Goal: Check status: Check status

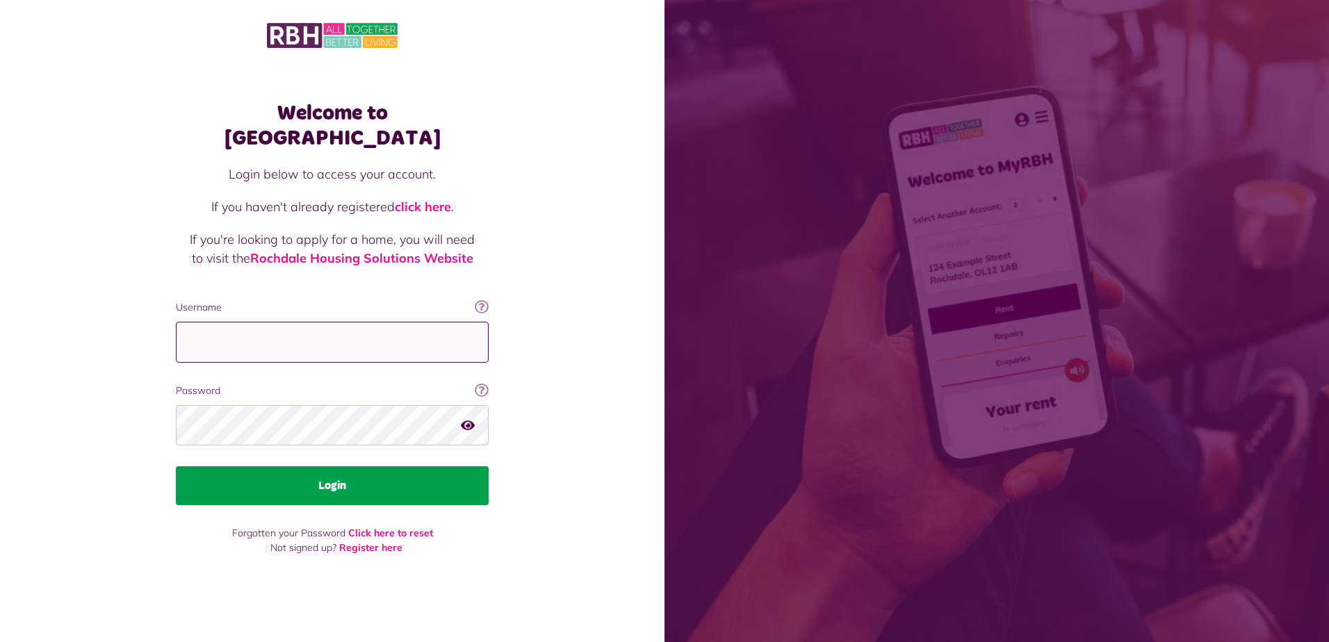
type input "**********"
click at [300, 472] on button "Login" at bounding box center [332, 486] width 313 height 39
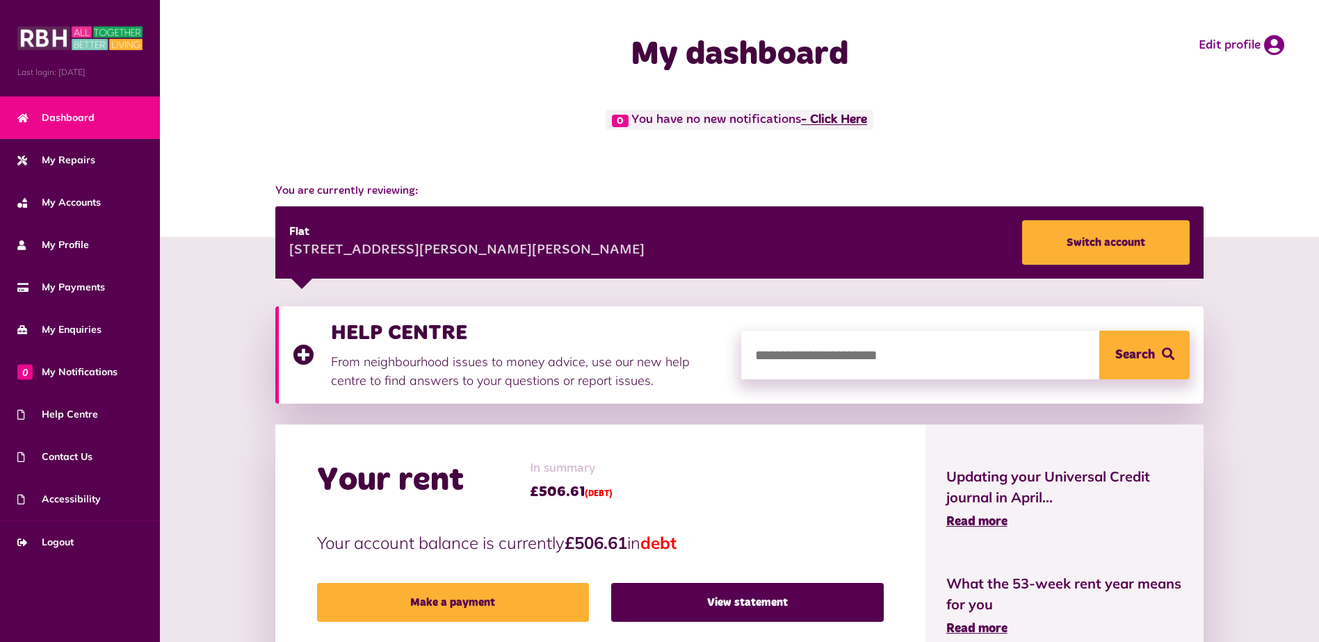
click at [811, 120] on link "- Click Here" at bounding box center [834, 120] width 66 height 13
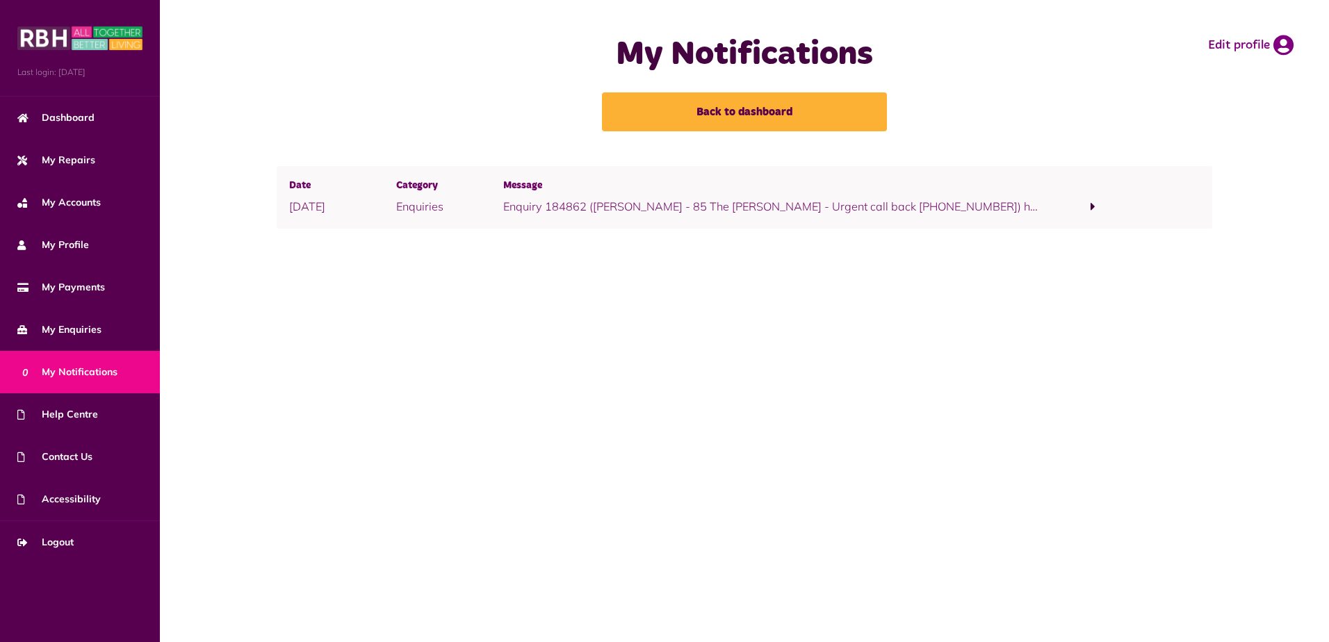
click at [1085, 206] on span at bounding box center [1093, 206] width 107 height 19
click at [1090, 203] on span at bounding box center [1094, 206] width 8 height 13
click at [1096, 211] on span at bounding box center [1093, 206] width 107 height 19
click at [716, 219] on link "click here" at bounding box center [740, 224] width 49 height 14
click at [716, 224] on link "click here" at bounding box center [740, 224] width 49 height 14
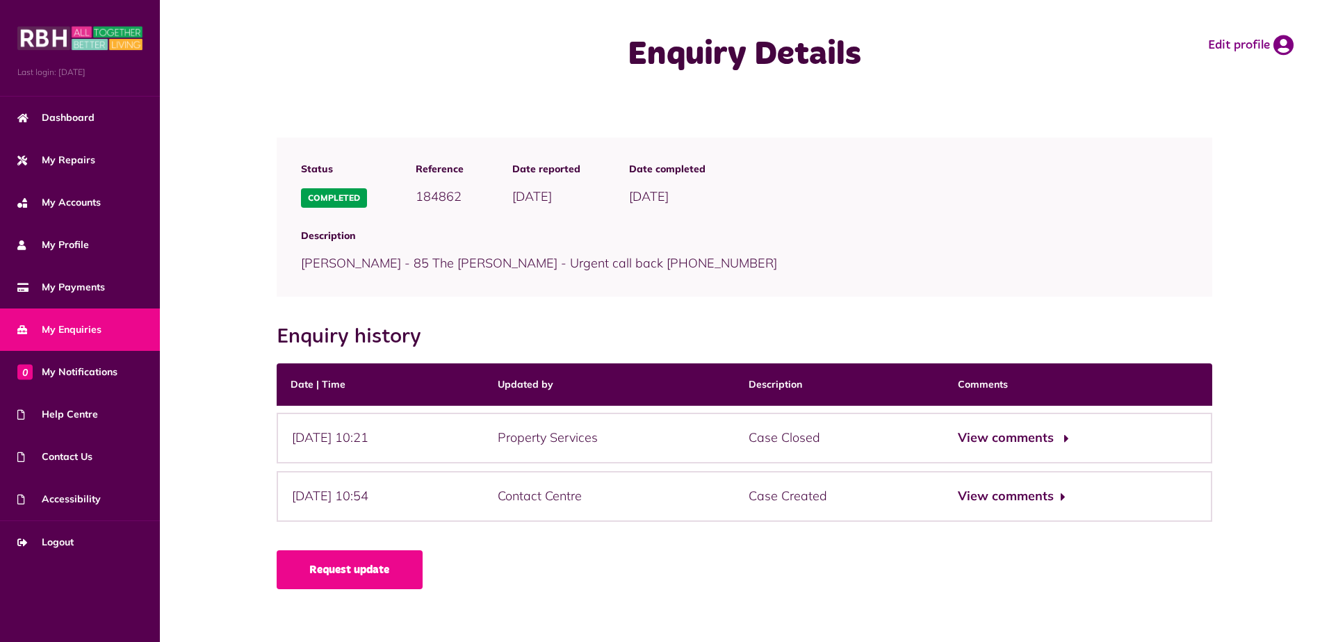
click at [1014, 432] on button "View comments" at bounding box center [1012, 438] width 108 height 20
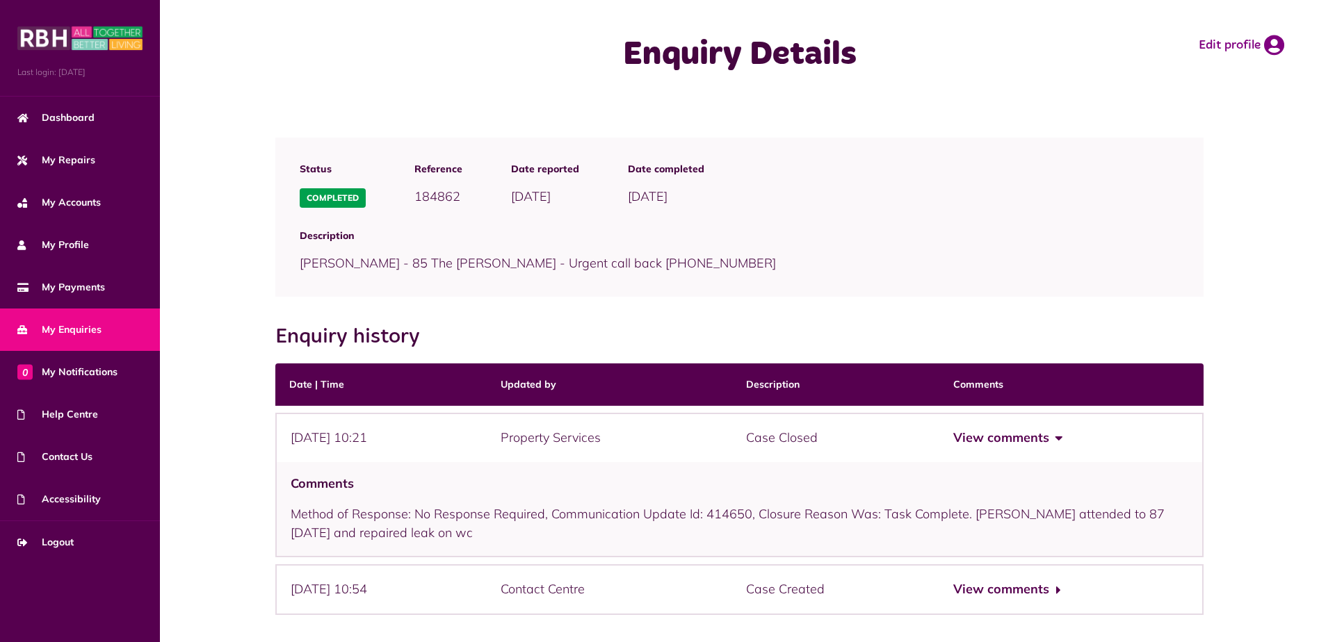
drag, startPoint x: 994, startPoint y: 584, endPoint x: 988, endPoint y: 578, distance: 8.9
click at [994, 582] on button "View comments" at bounding box center [1007, 590] width 108 height 20
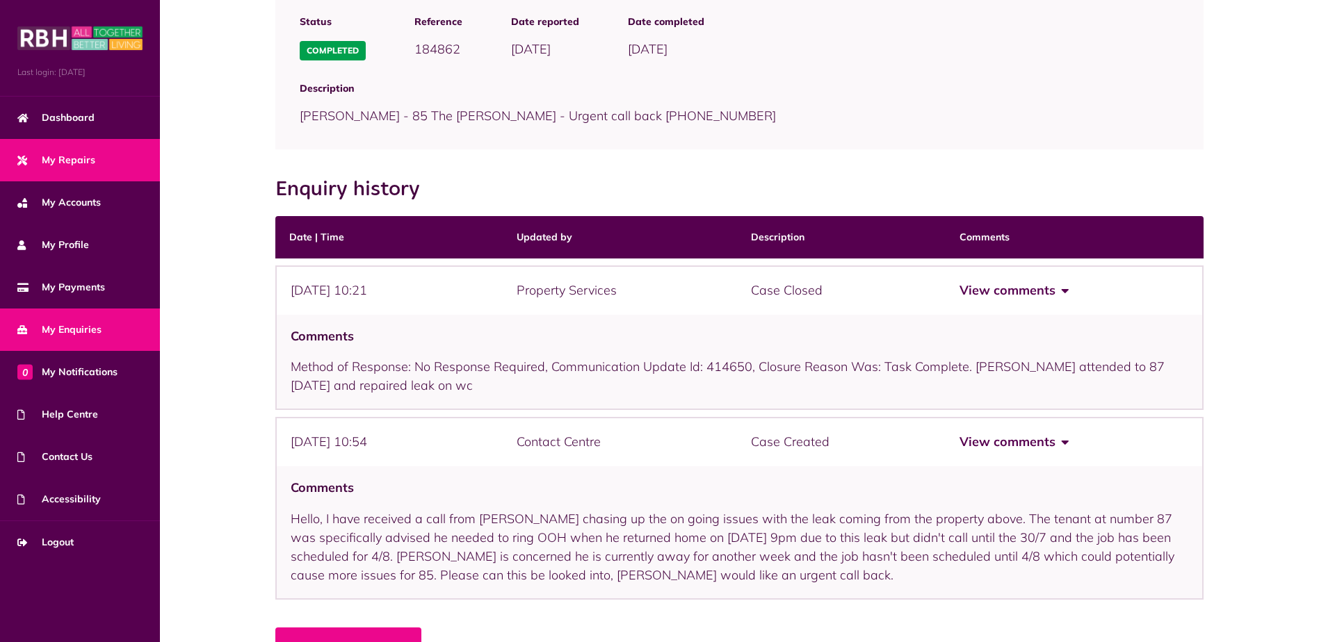
scroll to position [123, 0]
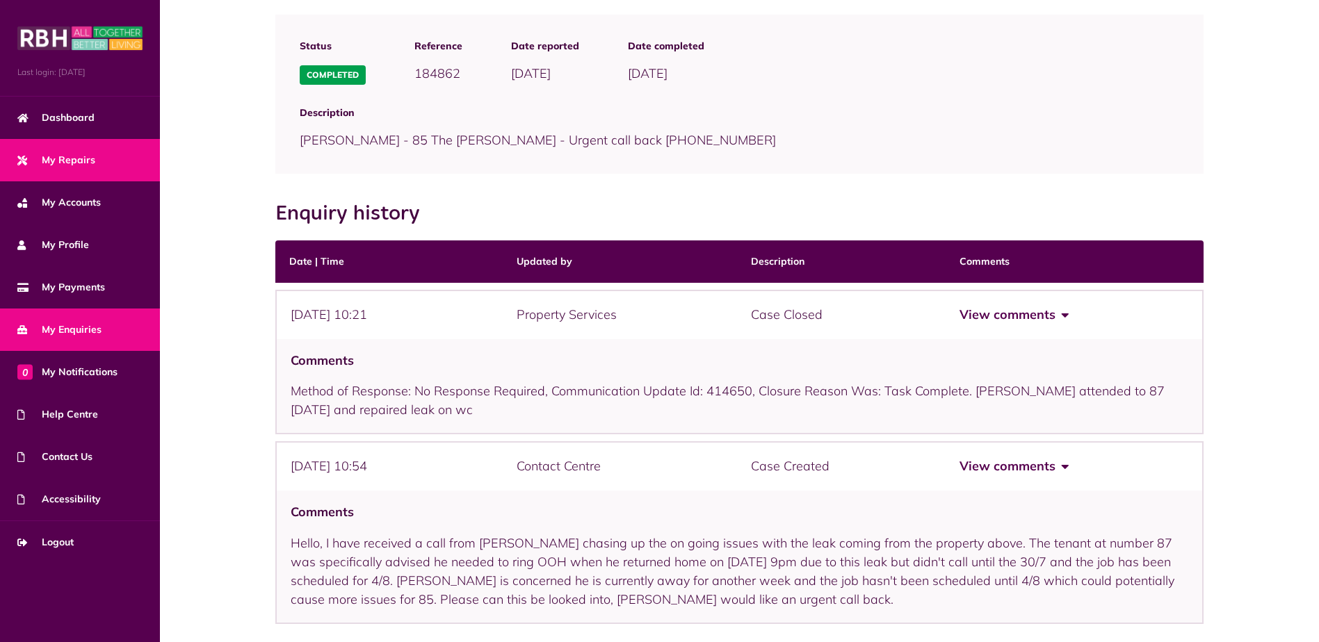
click at [77, 151] on link "My Repairs" at bounding box center [80, 160] width 160 height 42
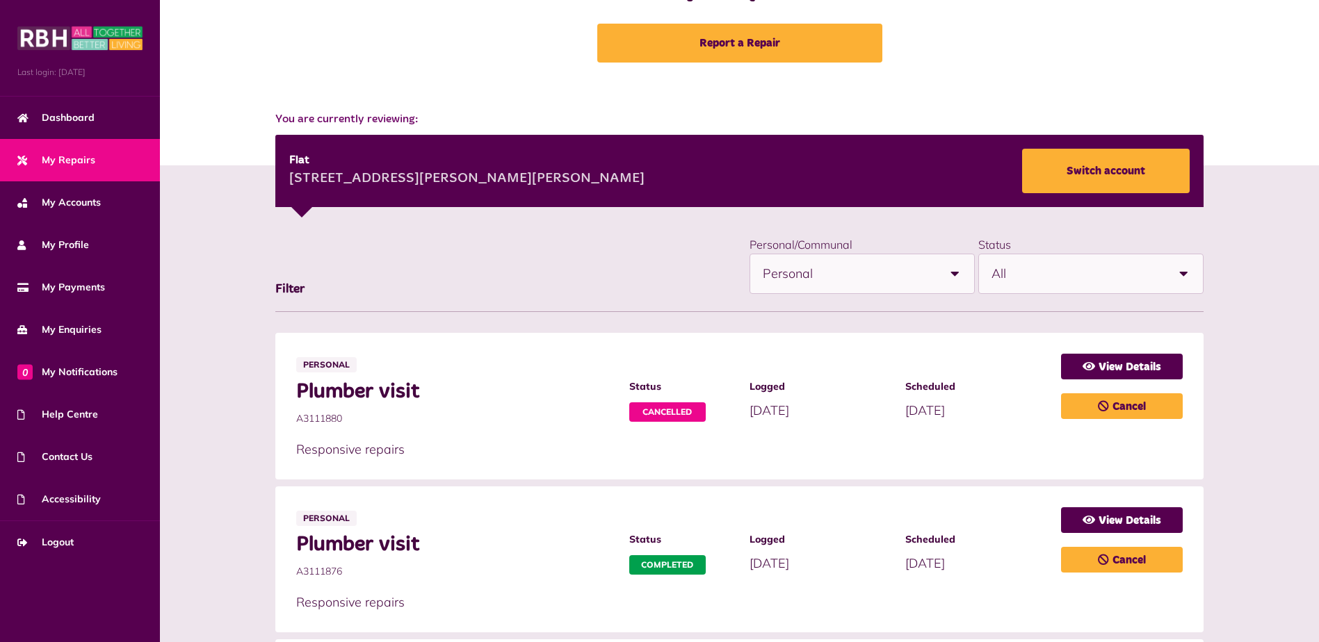
scroll to position [70, 0]
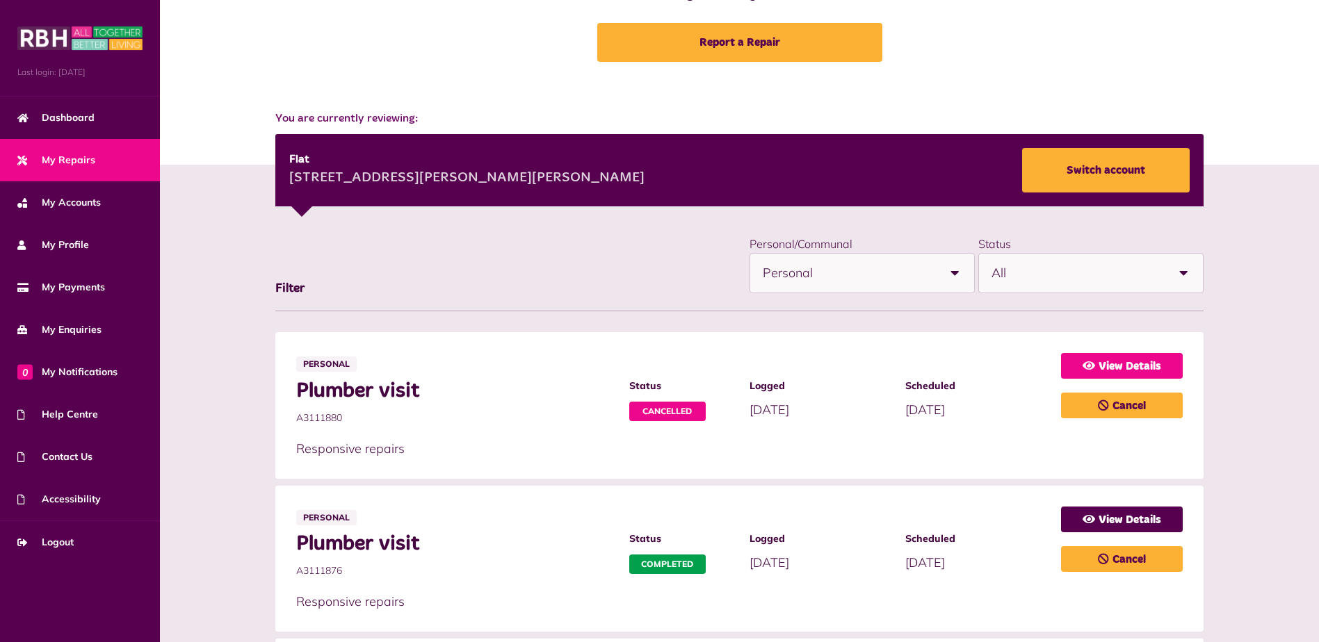
click at [1083, 366] on icon at bounding box center [1089, 365] width 13 height 11
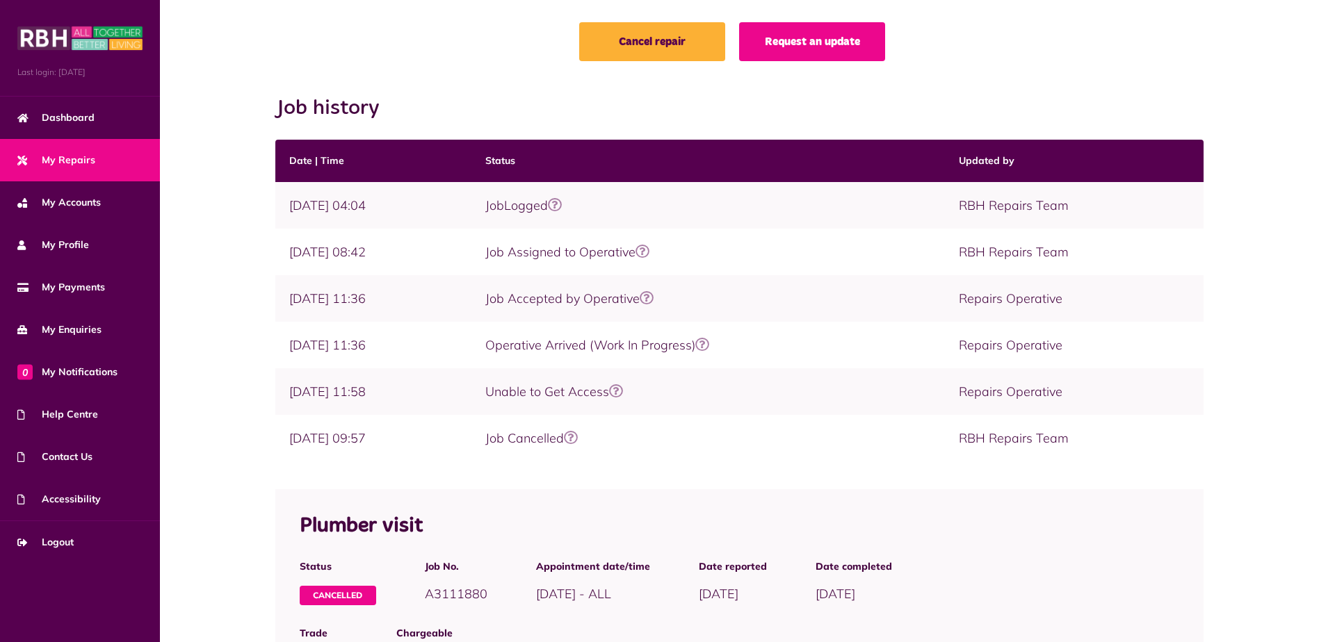
scroll to position [94, 0]
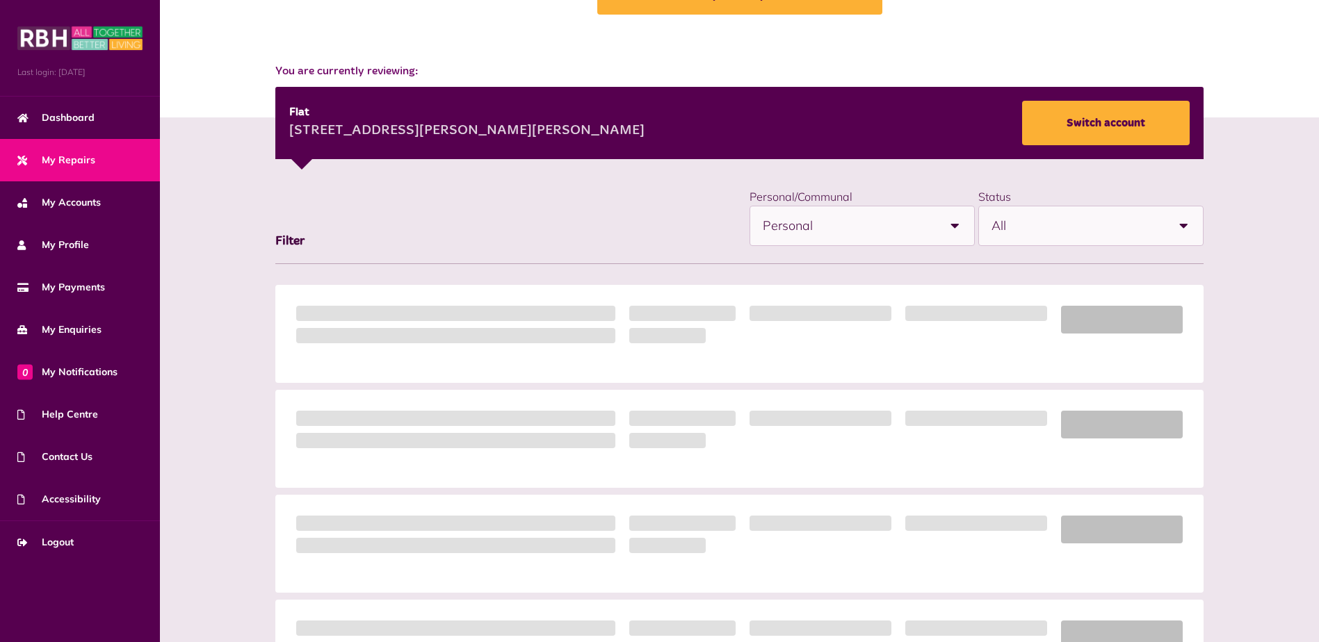
scroll to position [211, 0]
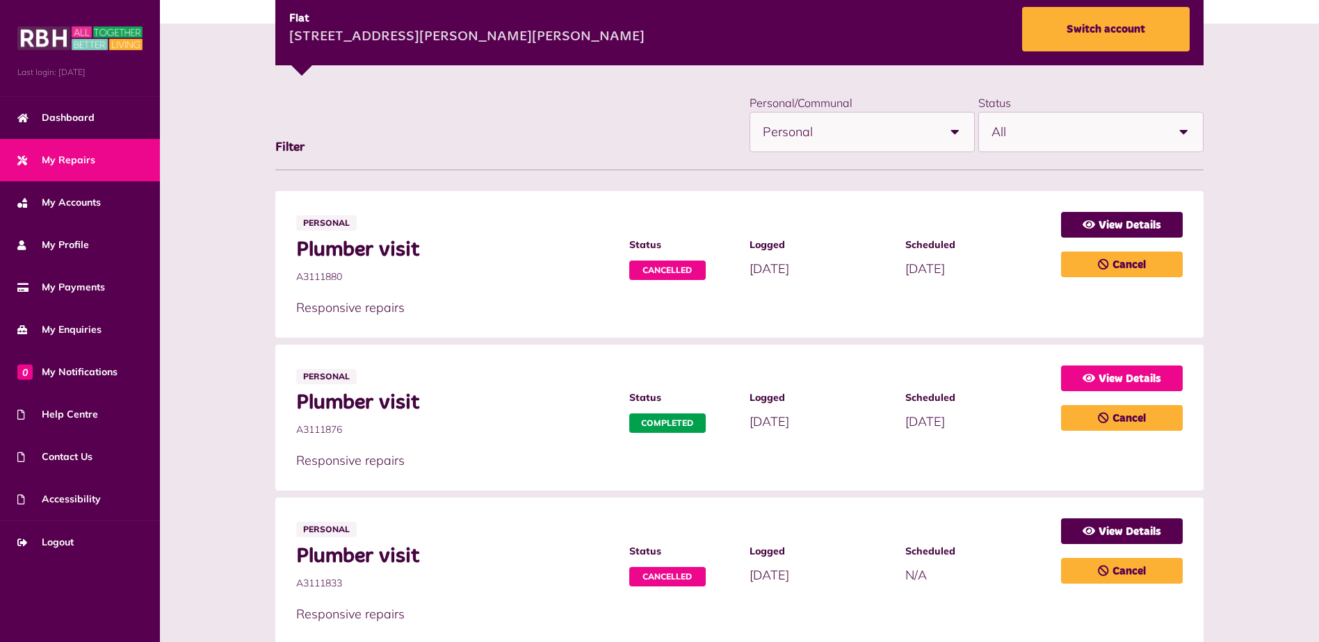
click at [1116, 373] on link "View Details" at bounding box center [1122, 379] width 122 height 26
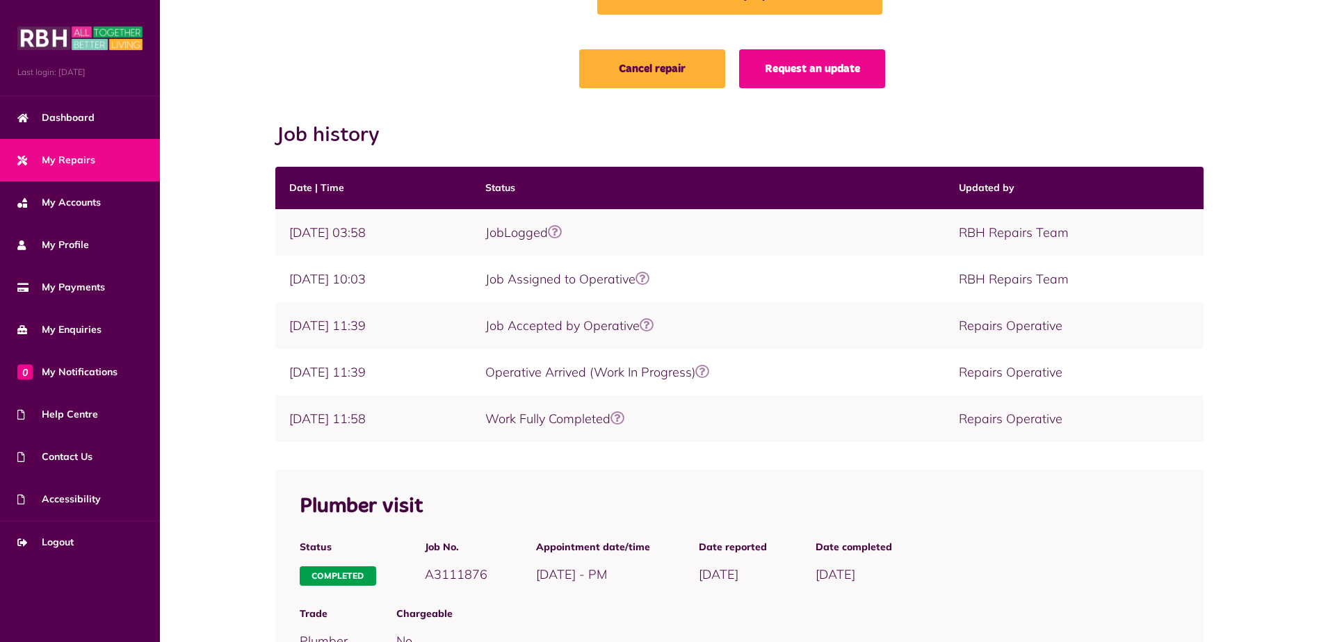
scroll to position [47, 0]
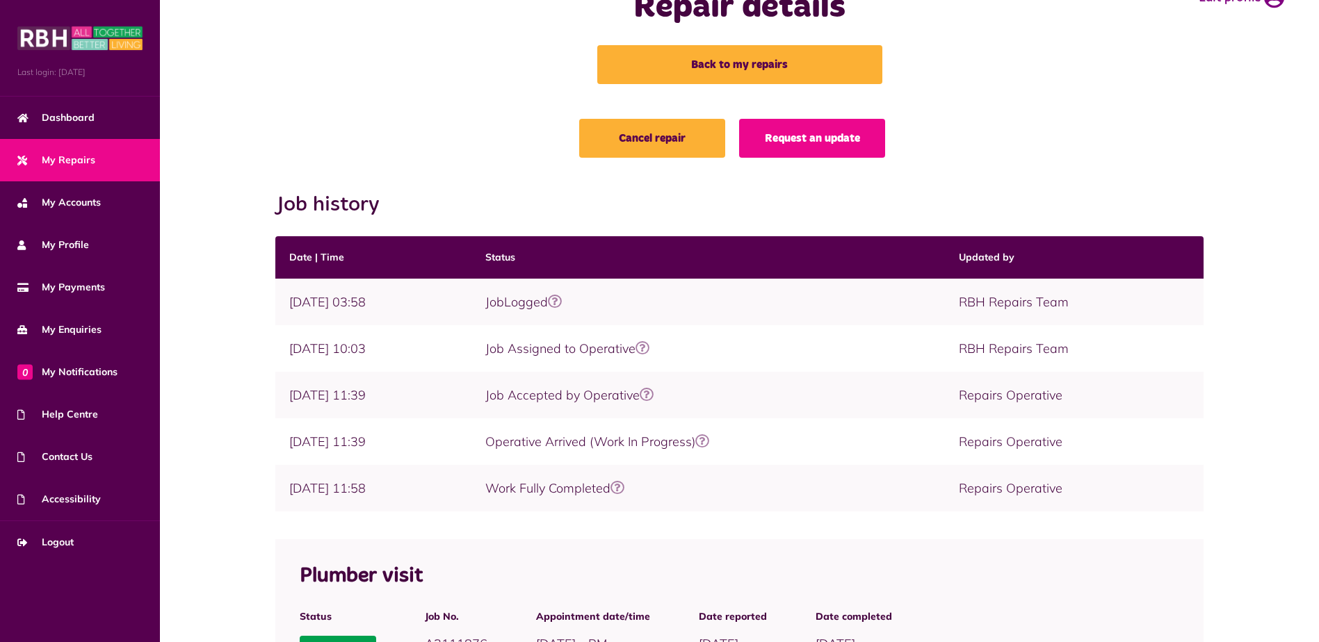
click at [121, 168] on link "My Repairs" at bounding box center [80, 160] width 160 height 42
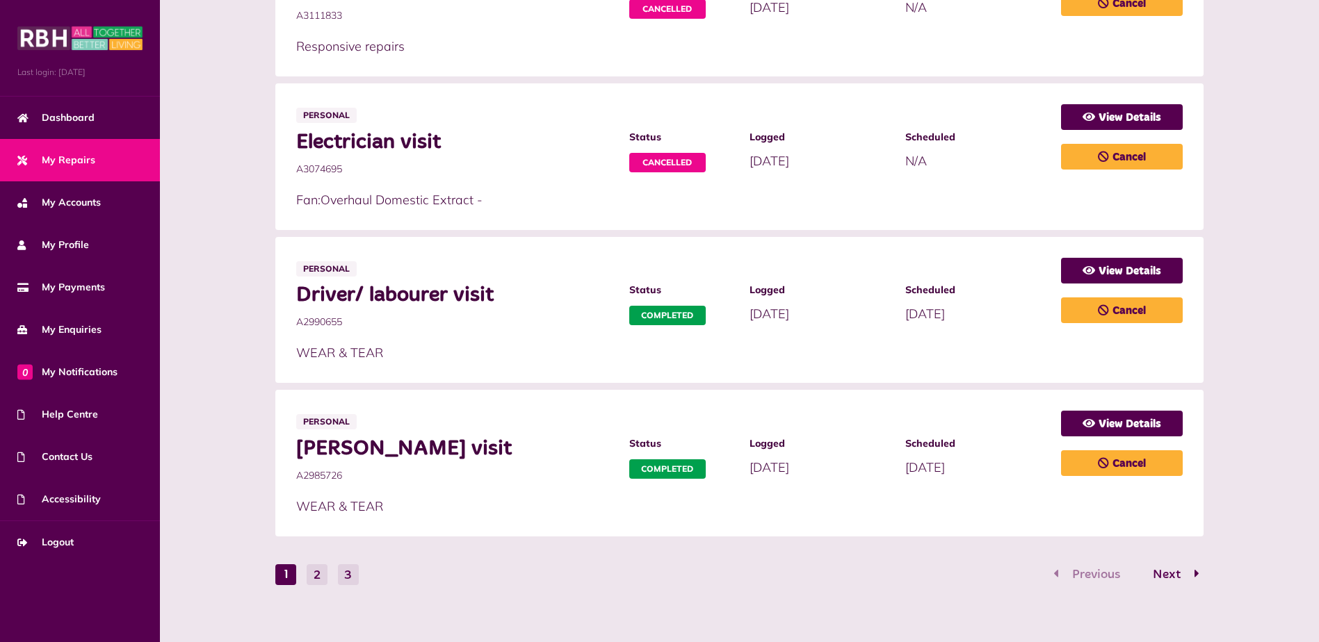
scroll to position [791, 0]
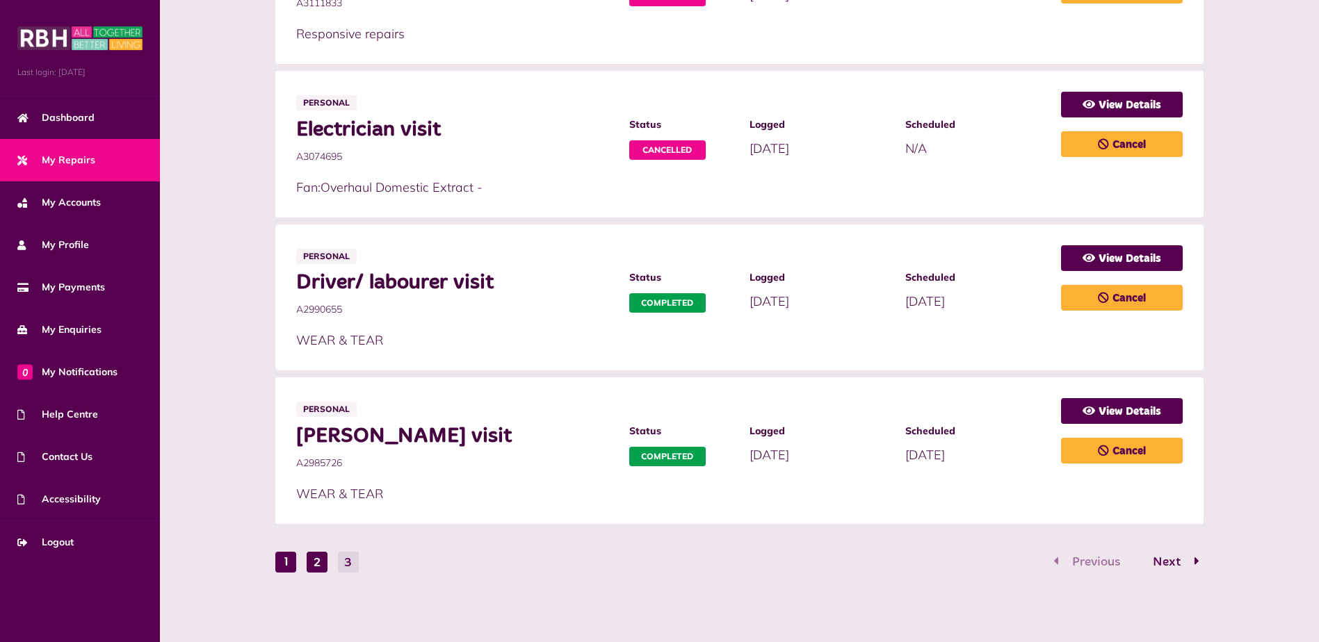
click at [308, 565] on button "2" at bounding box center [317, 562] width 21 height 21
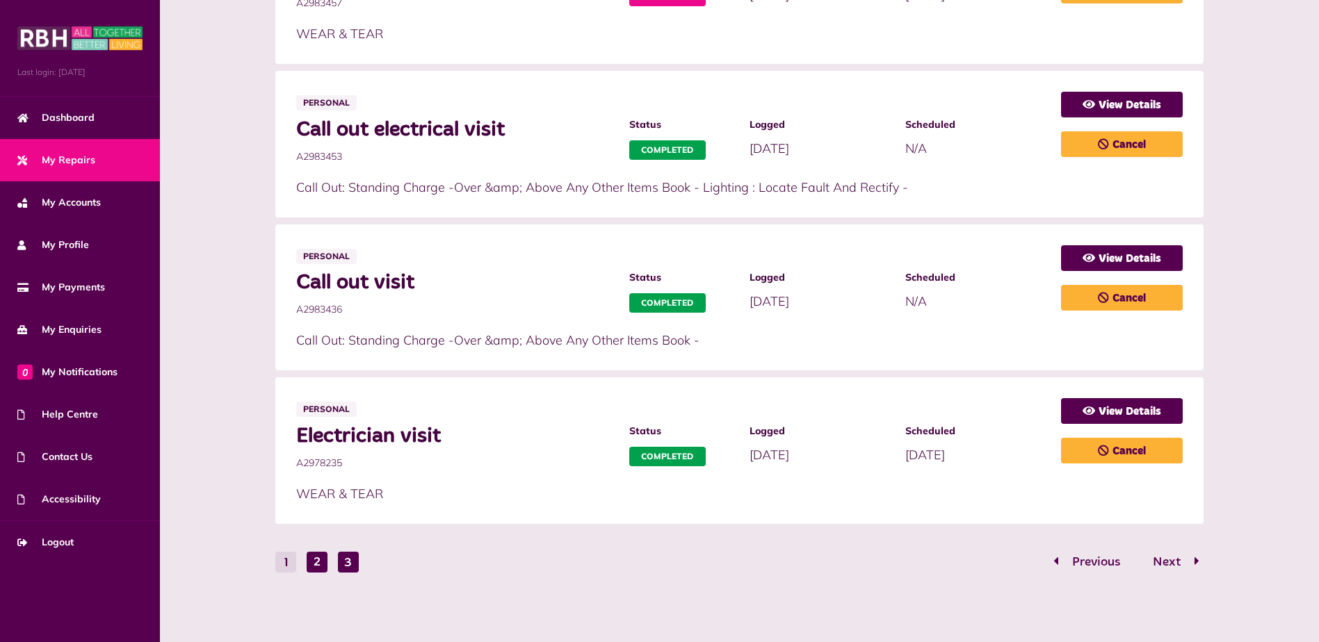
click at [339, 554] on button "3" at bounding box center [348, 562] width 21 height 21
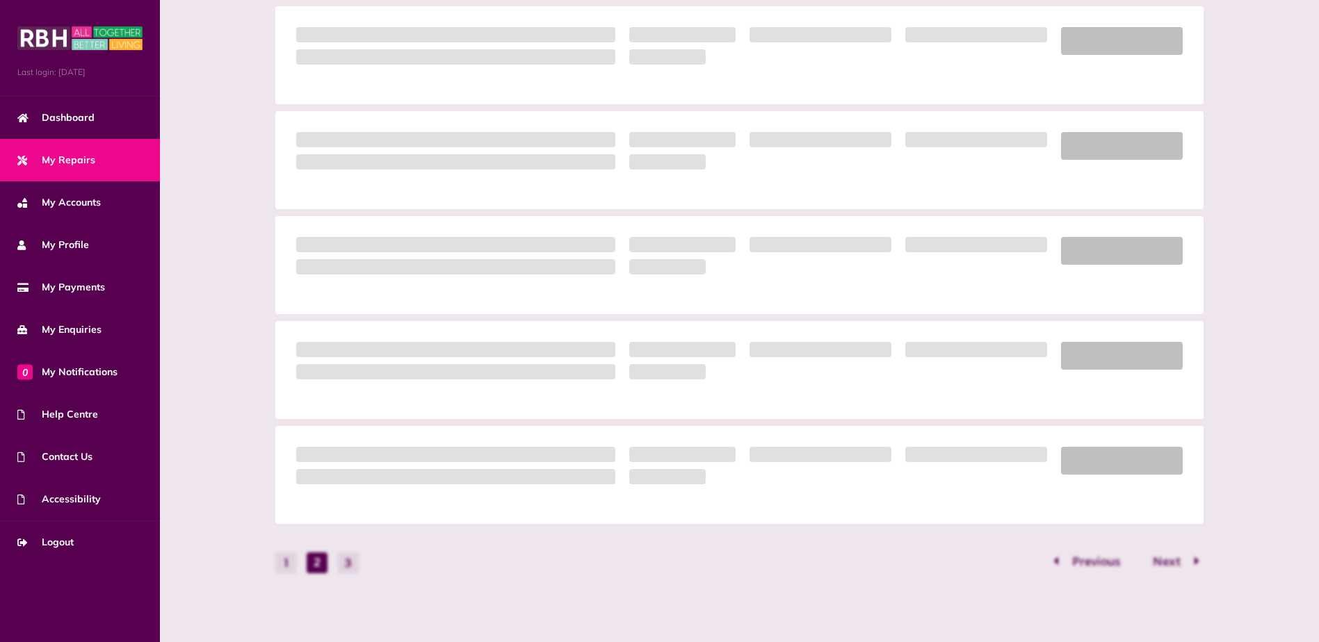
scroll to position [24, 0]
